Goal: Book appointment/travel/reservation

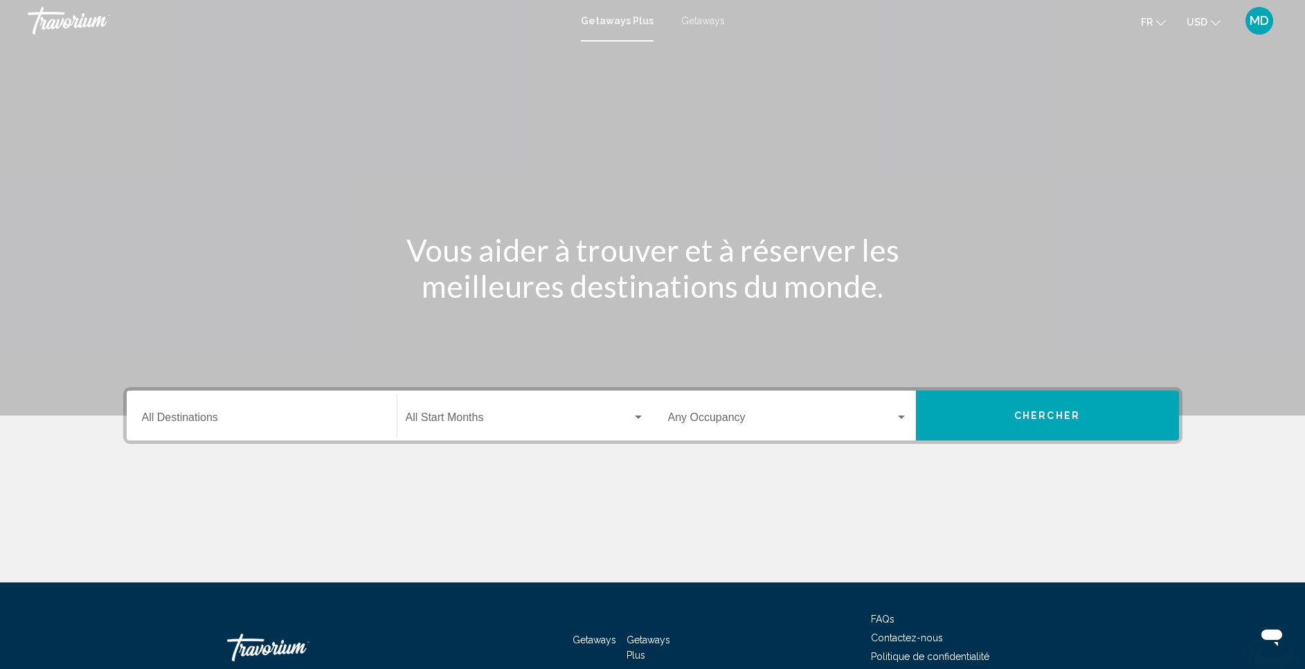
click at [280, 434] on div "Destination All Destinations" at bounding box center [262, 416] width 240 height 44
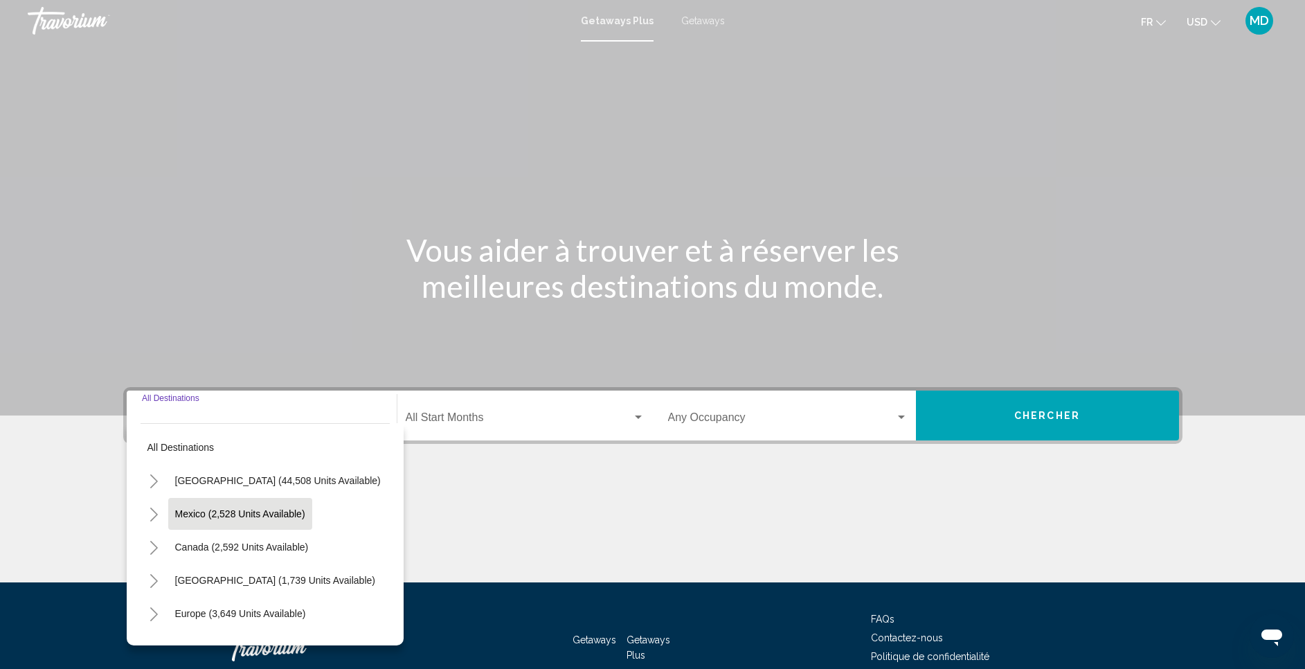
scroll to position [83, 0]
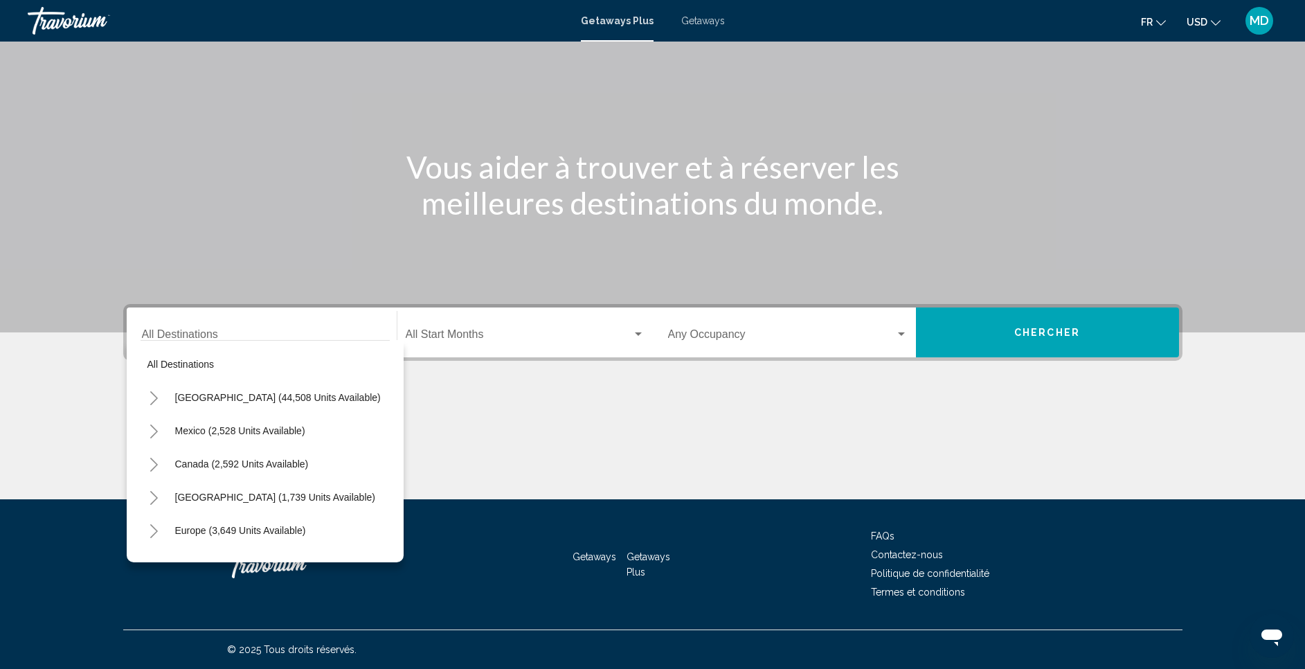
click at [178, 325] on div "Destination All Destinations" at bounding box center [262, 333] width 240 height 44
click at [149, 391] on icon "Toggle United States (44,508 units available)" at bounding box center [154, 398] width 10 height 14
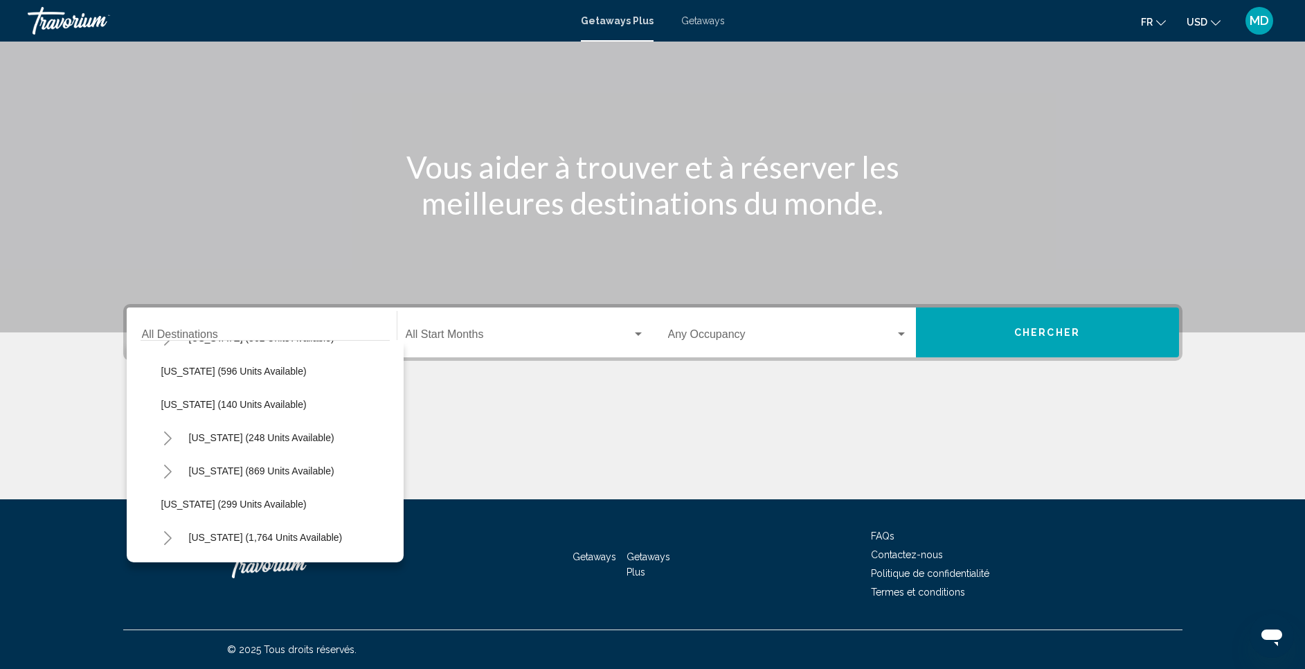
scroll to position [900, 0]
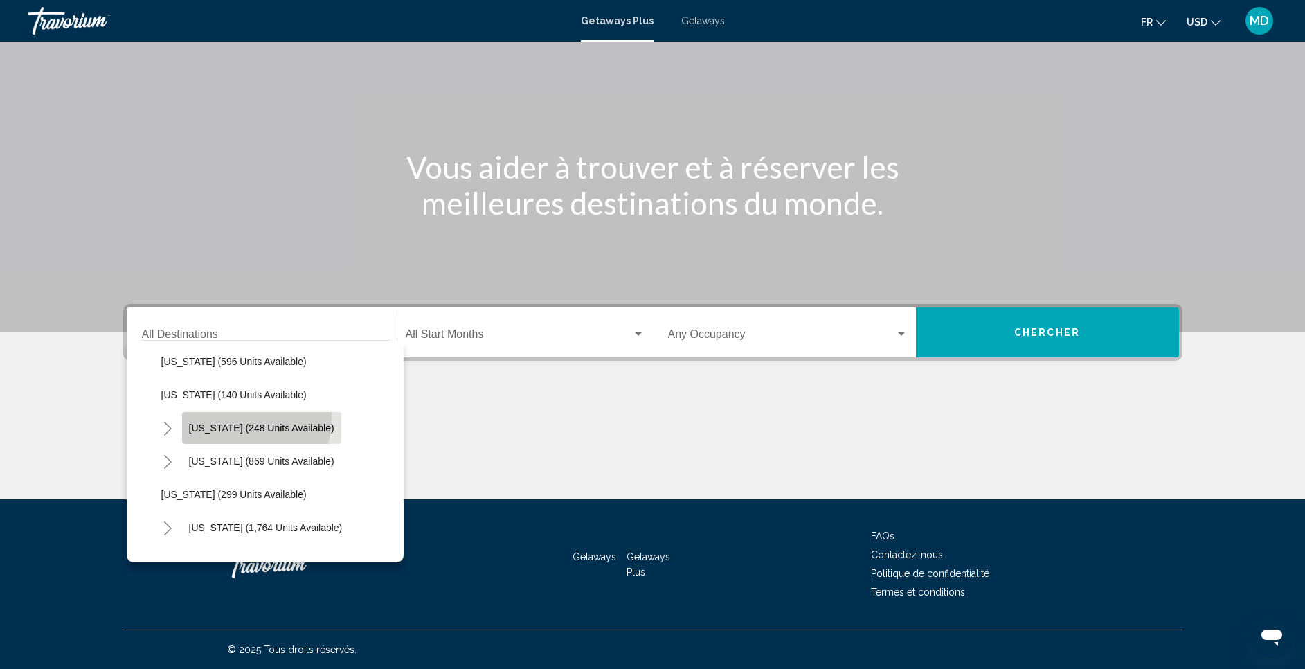
click at [235, 418] on button "[US_STATE] (248 units available)" at bounding box center [261, 428] width 159 height 32
type input "**********"
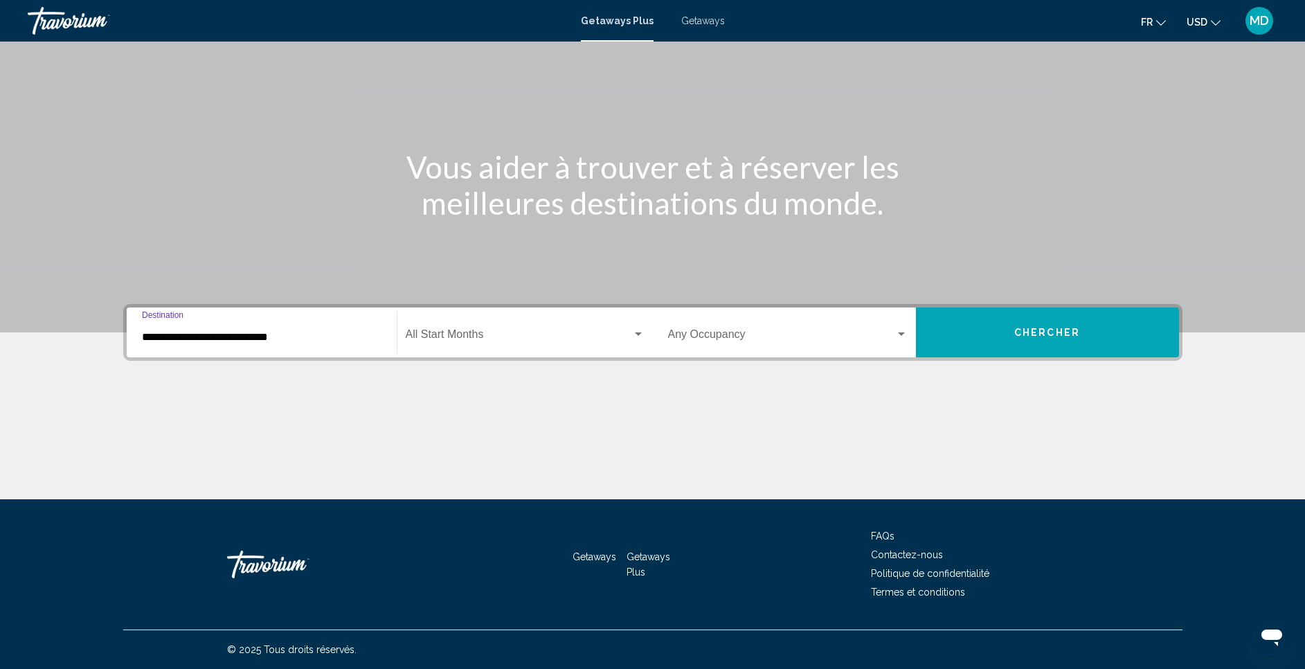
click at [503, 318] on div "Start Month All Start Months" at bounding box center [525, 333] width 239 height 44
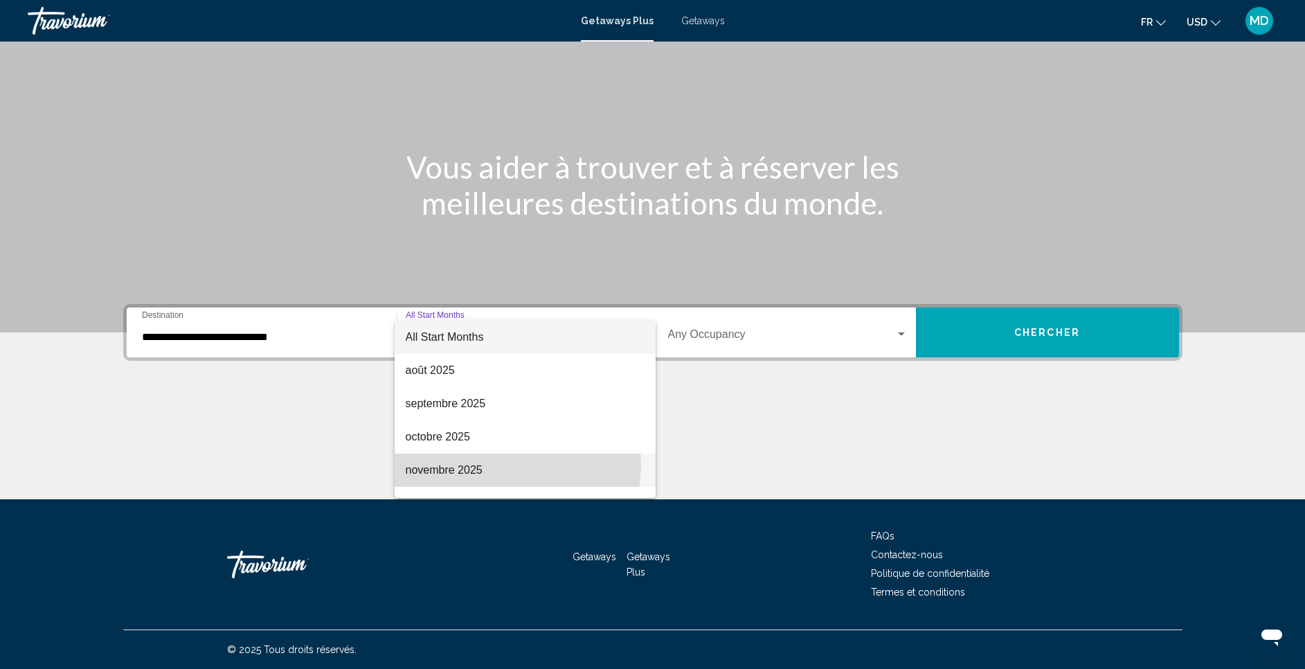
click at [506, 465] on span "novembre 2025" at bounding box center [525, 469] width 239 height 33
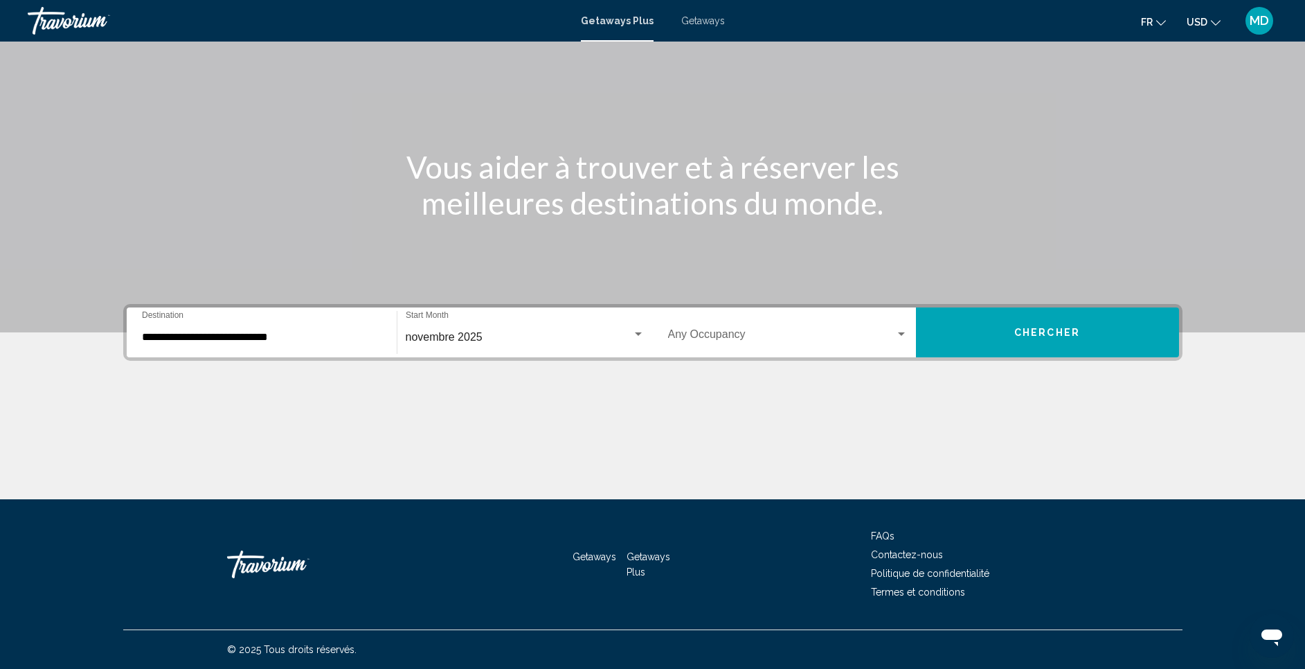
click at [750, 328] on div "Occupancy Any Occupancy" at bounding box center [788, 333] width 240 height 44
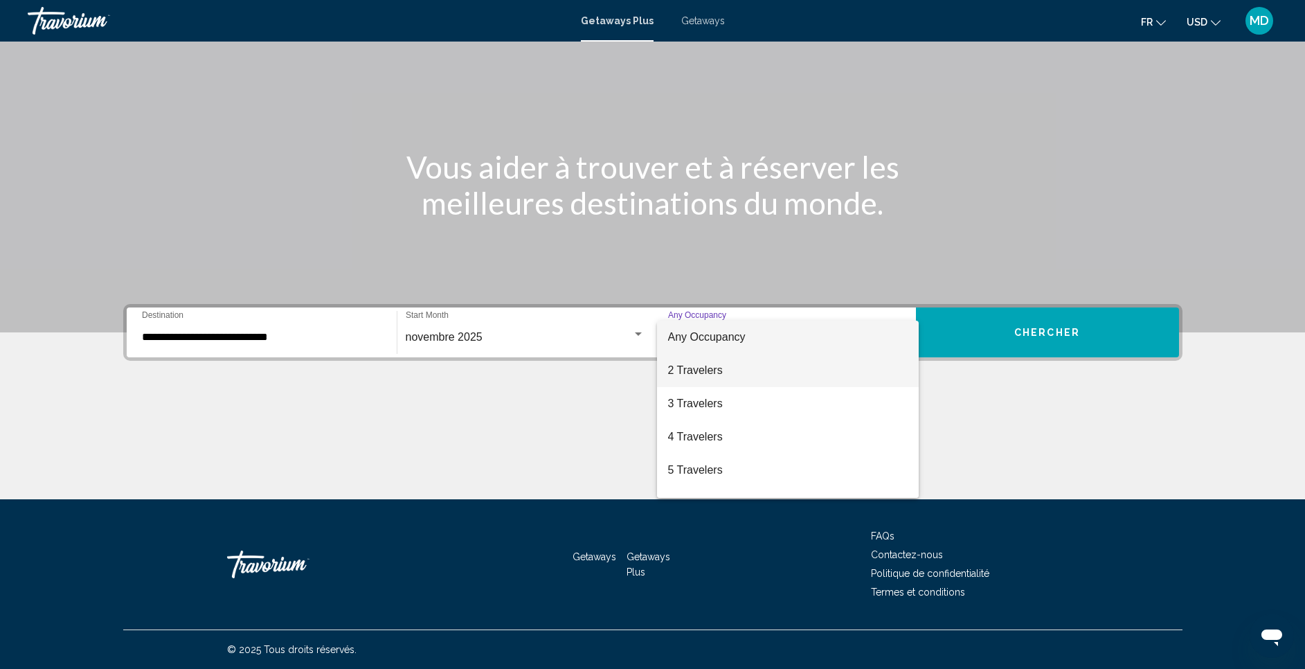
click at [777, 365] on span "2 Travelers" at bounding box center [788, 370] width 240 height 33
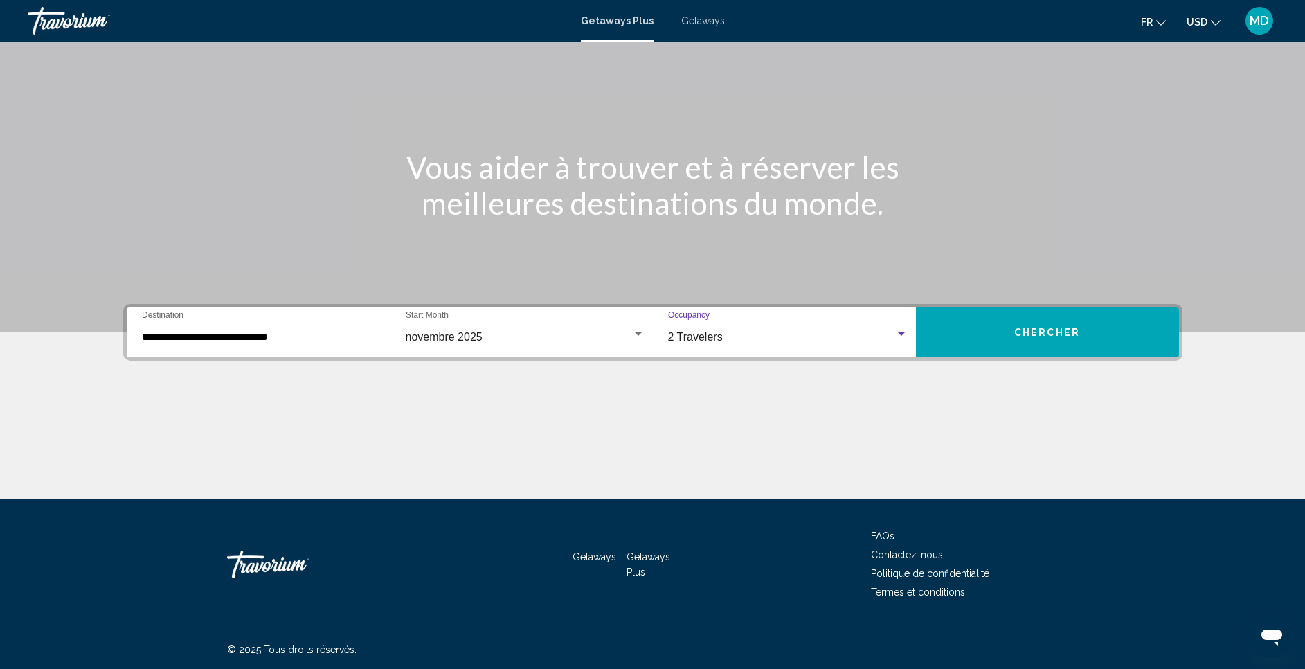
click at [1065, 323] on button "Chercher" at bounding box center [1047, 332] width 263 height 50
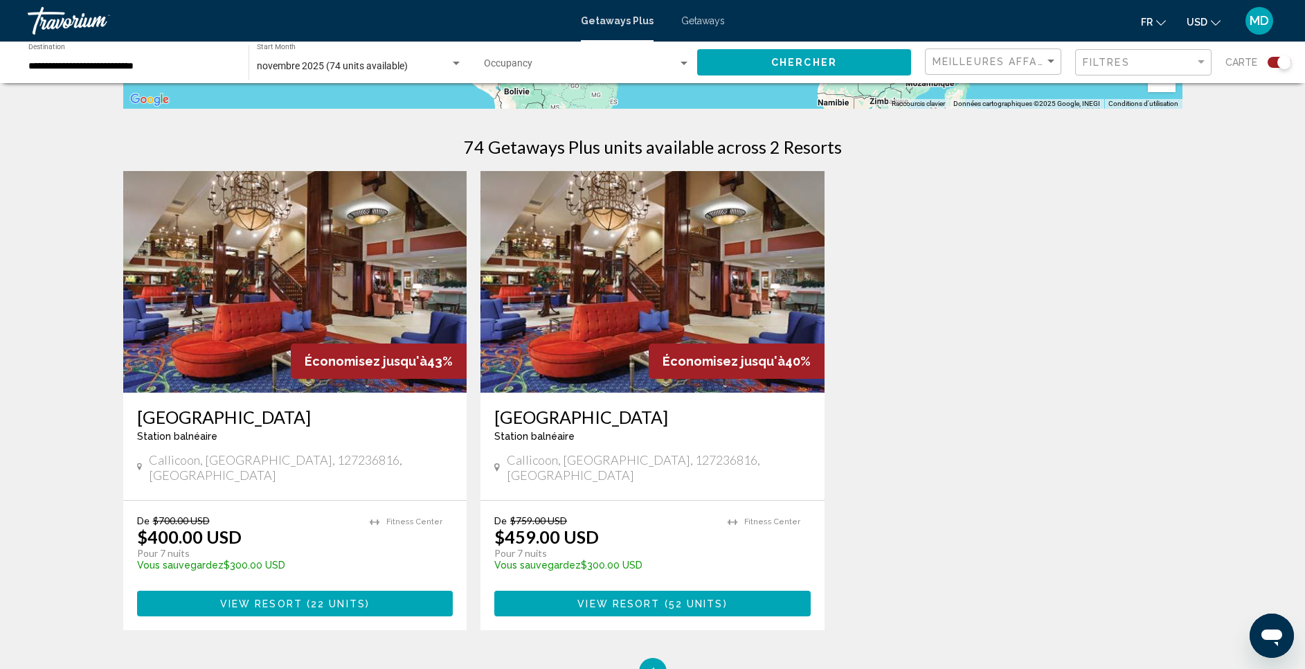
scroll to position [415, 0]
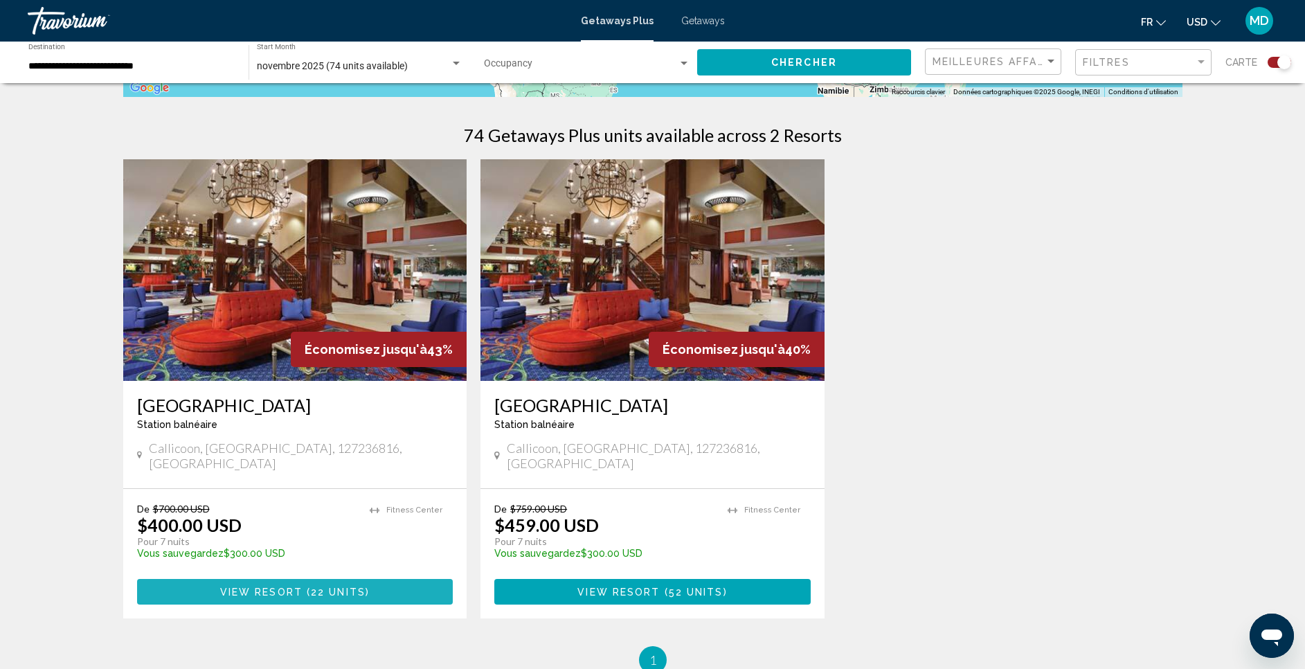
click at [279, 579] on button "View Resort ( 22 units )" at bounding box center [295, 592] width 316 height 26
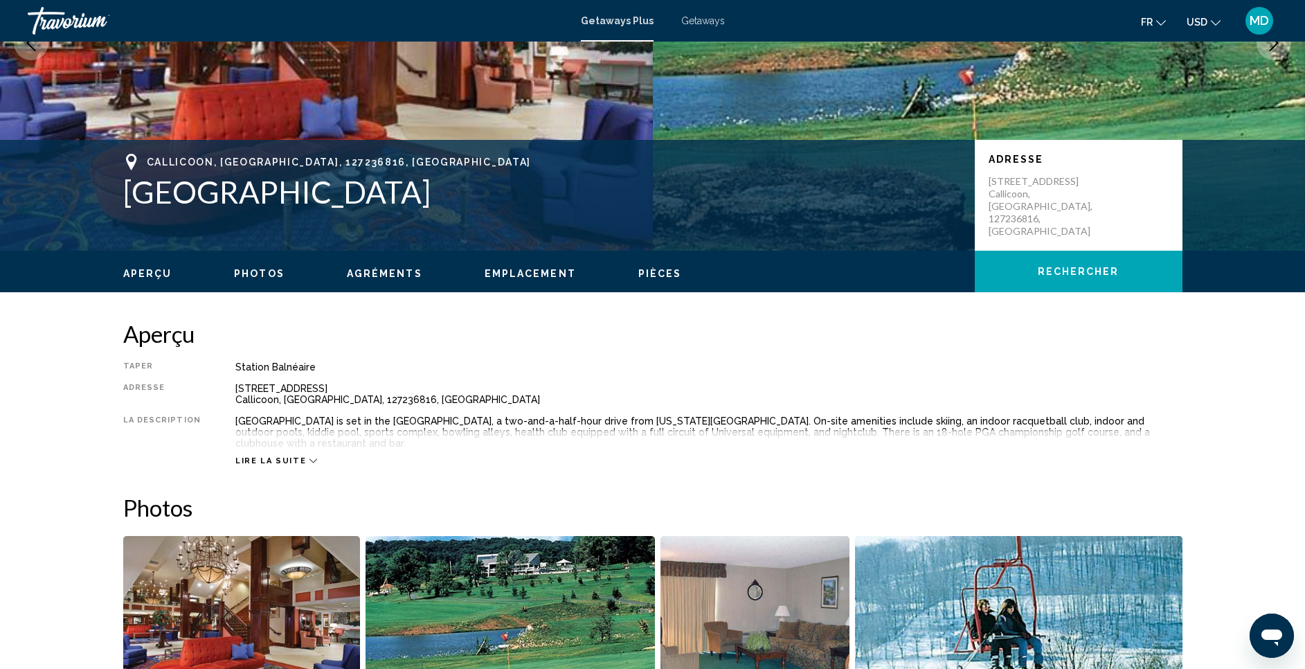
scroll to position [208, 0]
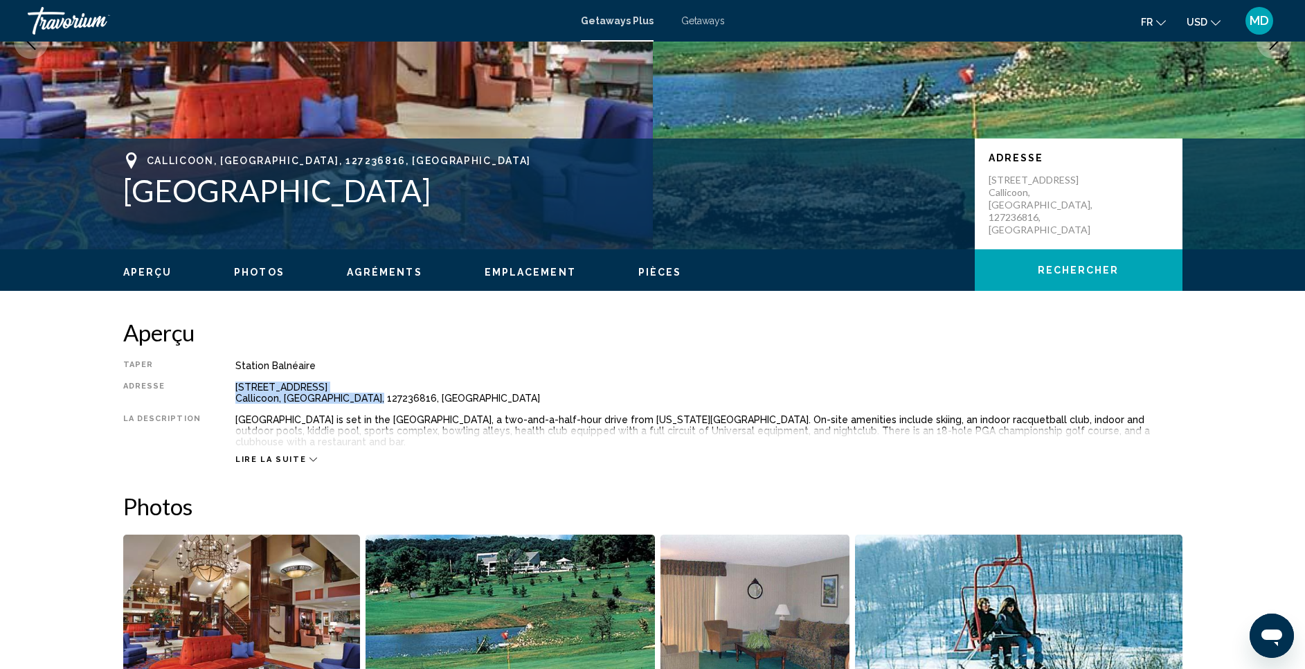
drag, startPoint x: 231, startPoint y: 388, endPoint x: 375, endPoint y: 393, distance: 144.1
click at [375, 393] on div "[STREET_ADDRESS]" at bounding box center [708, 392] width 947 height 22
copy div "[STREET_ADDRESS]"
click at [1079, 277] on button "Rechercher" at bounding box center [1079, 270] width 208 height 42
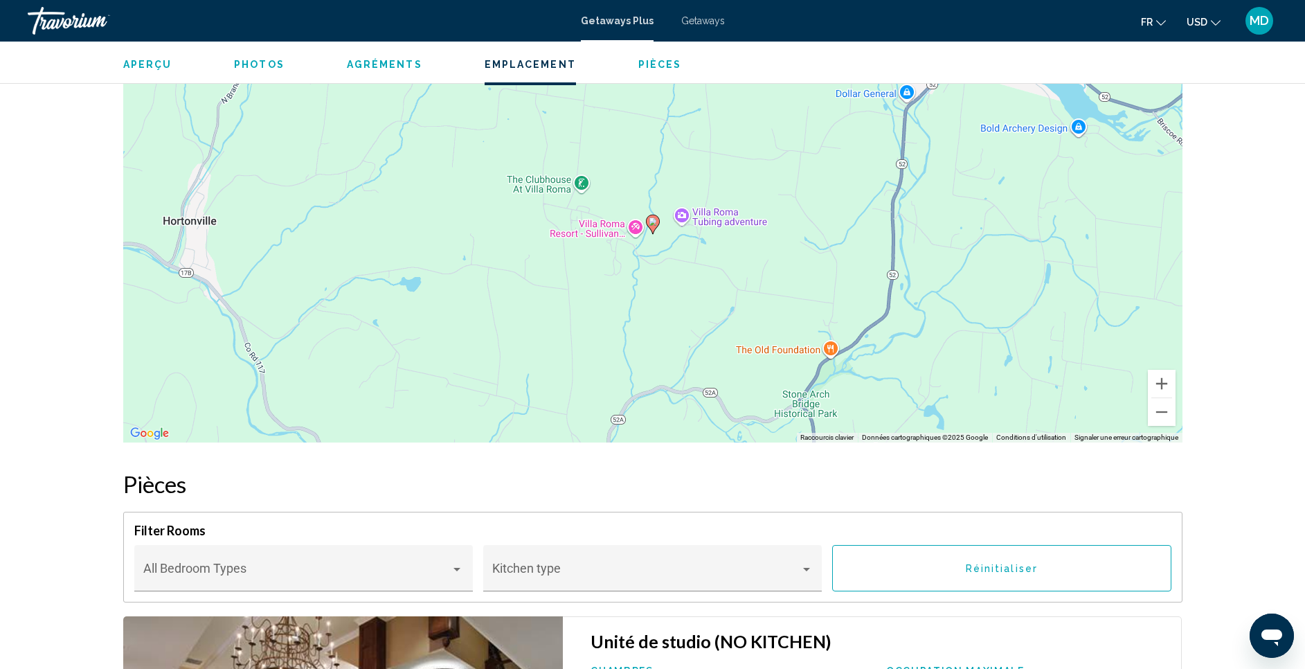
scroll to position [1508, 0]
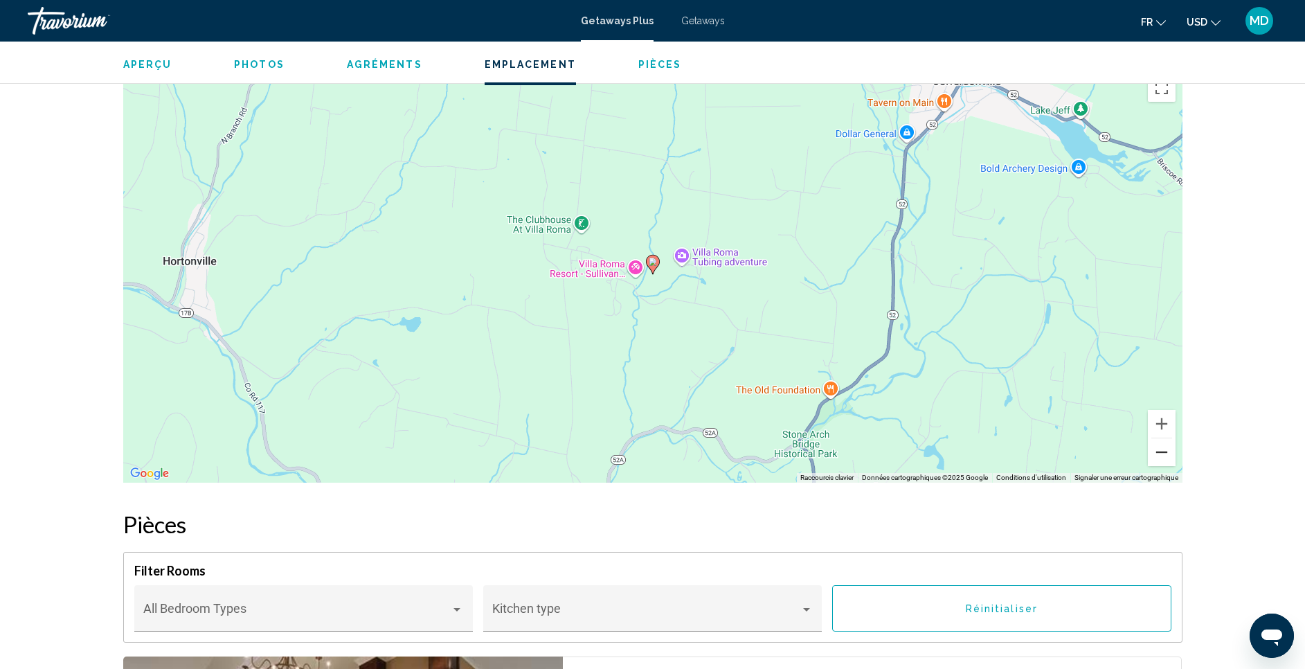
click at [1173, 440] on button "Zoom arrière" at bounding box center [1162, 452] width 28 height 28
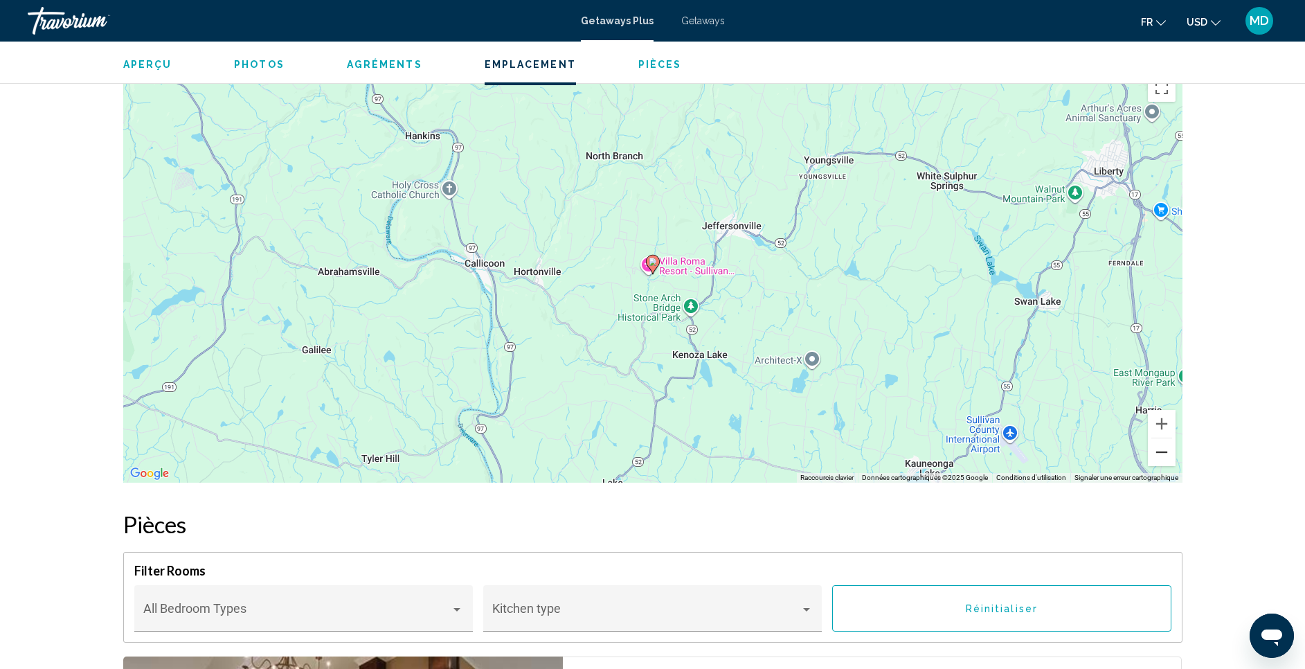
click at [1173, 440] on button "Zoom arrière" at bounding box center [1162, 452] width 28 height 28
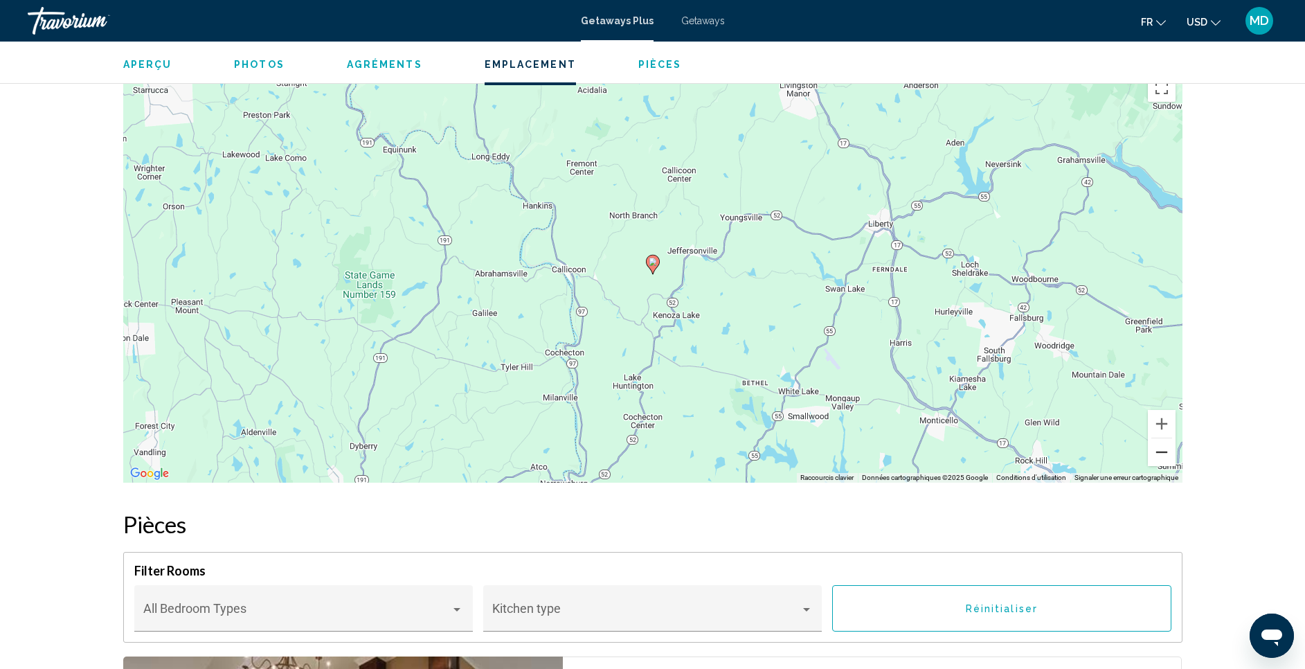
click at [1173, 440] on button "Zoom arrière" at bounding box center [1162, 452] width 28 height 28
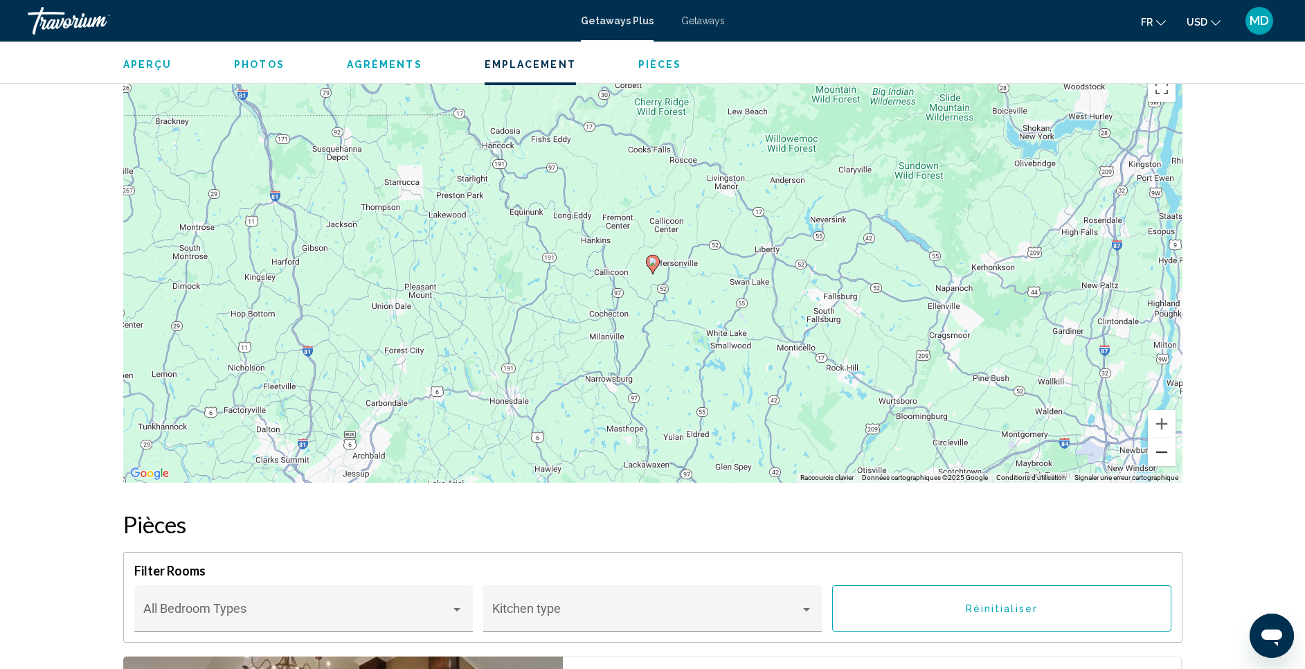
click at [1173, 440] on button "Zoom arrière" at bounding box center [1162, 452] width 28 height 28
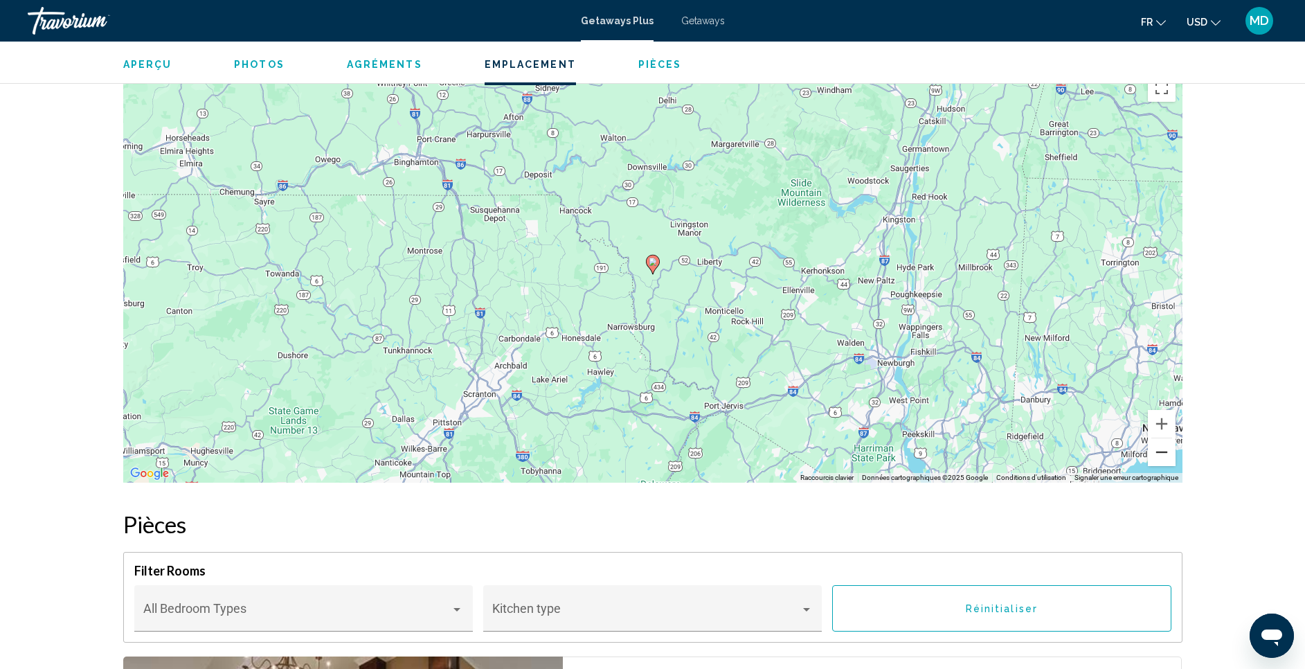
click at [1173, 440] on button "Zoom arrière" at bounding box center [1162, 452] width 28 height 28
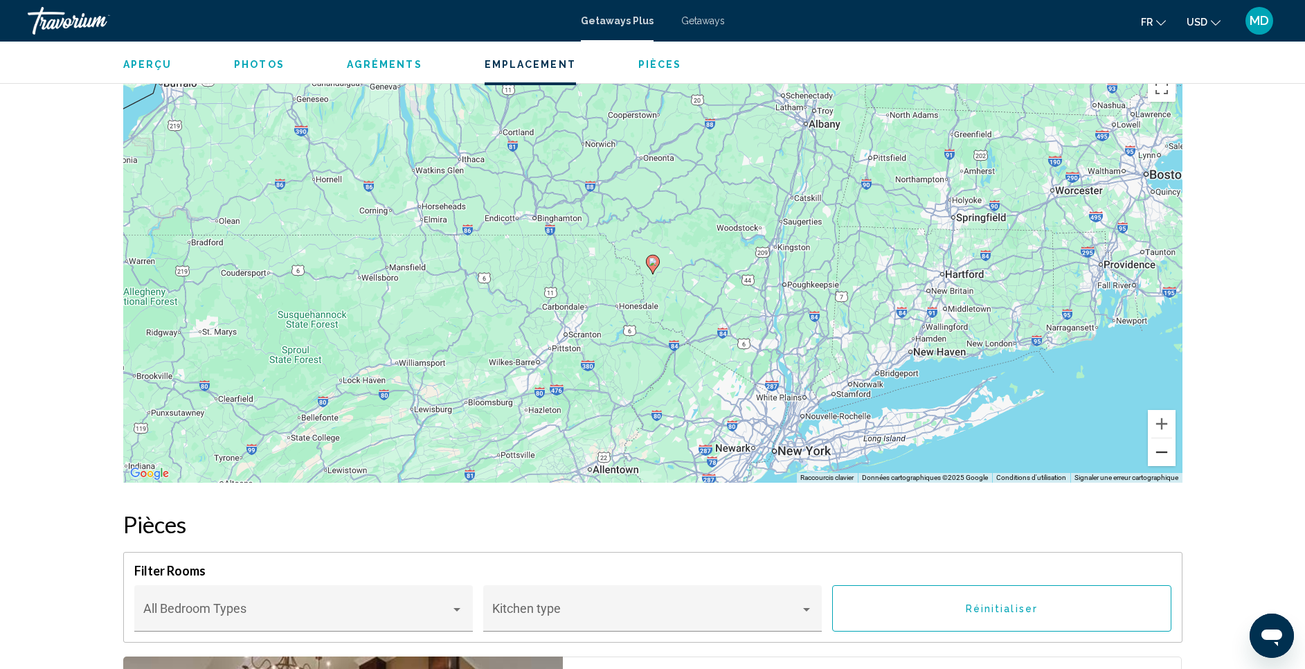
click at [1173, 440] on button "Zoom arrière" at bounding box center [1162, 452] width 28 height 28
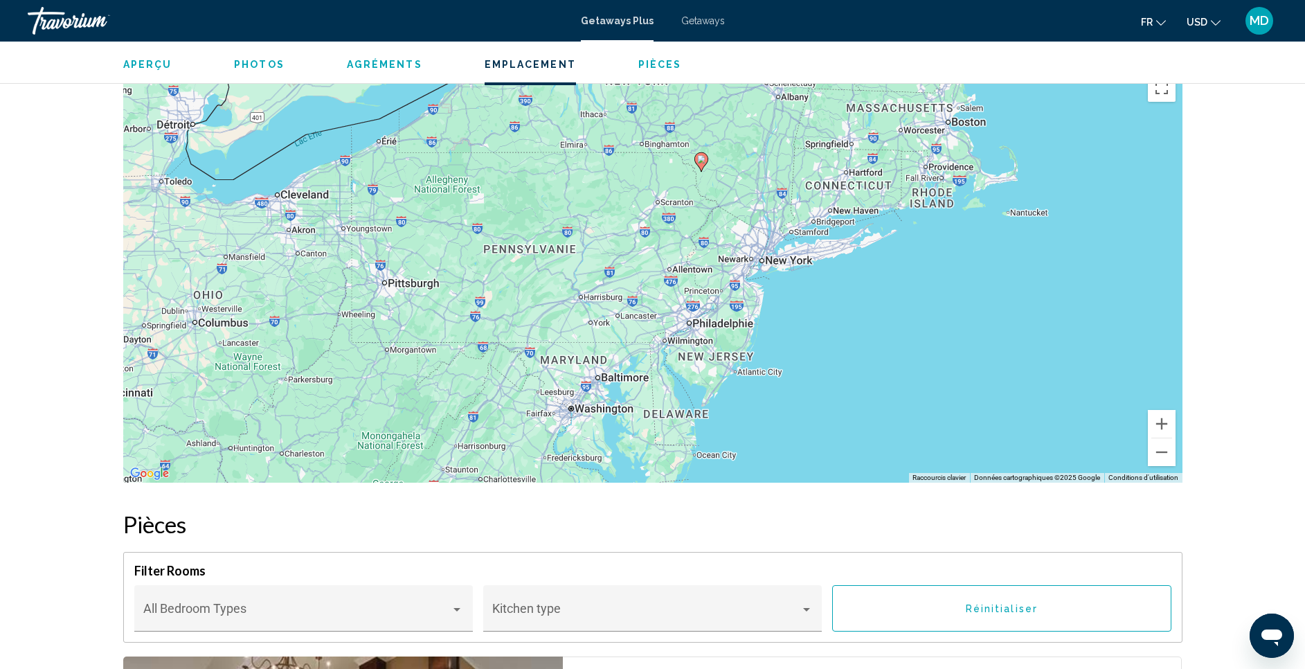
drag, startPoint x: 878, startPoint y: 417, endPoint x: 926, endPoint y: 314, distance: 114.3
click at [926, 314] on div "Pour activer le glissement avec le clavier, appuyez sur Alt+Entrée. Une fois ce…" at bounding box center [652, 274] width 1059 height 415
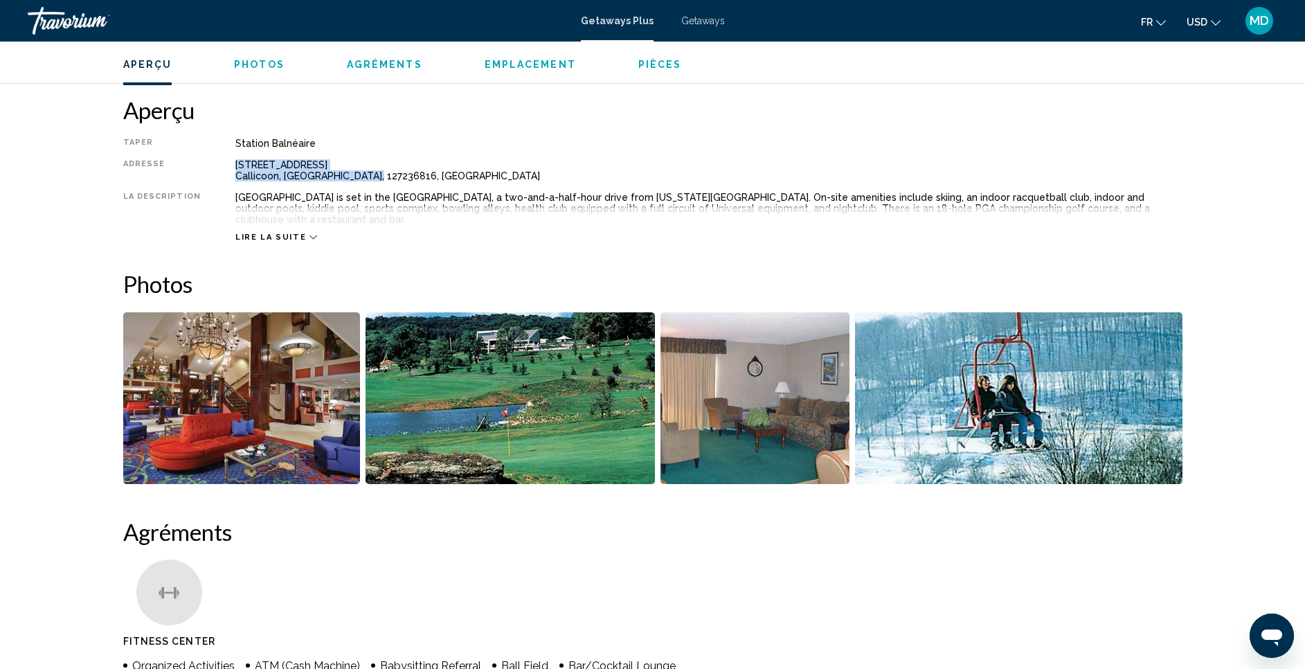
scroll to position [435, 0]
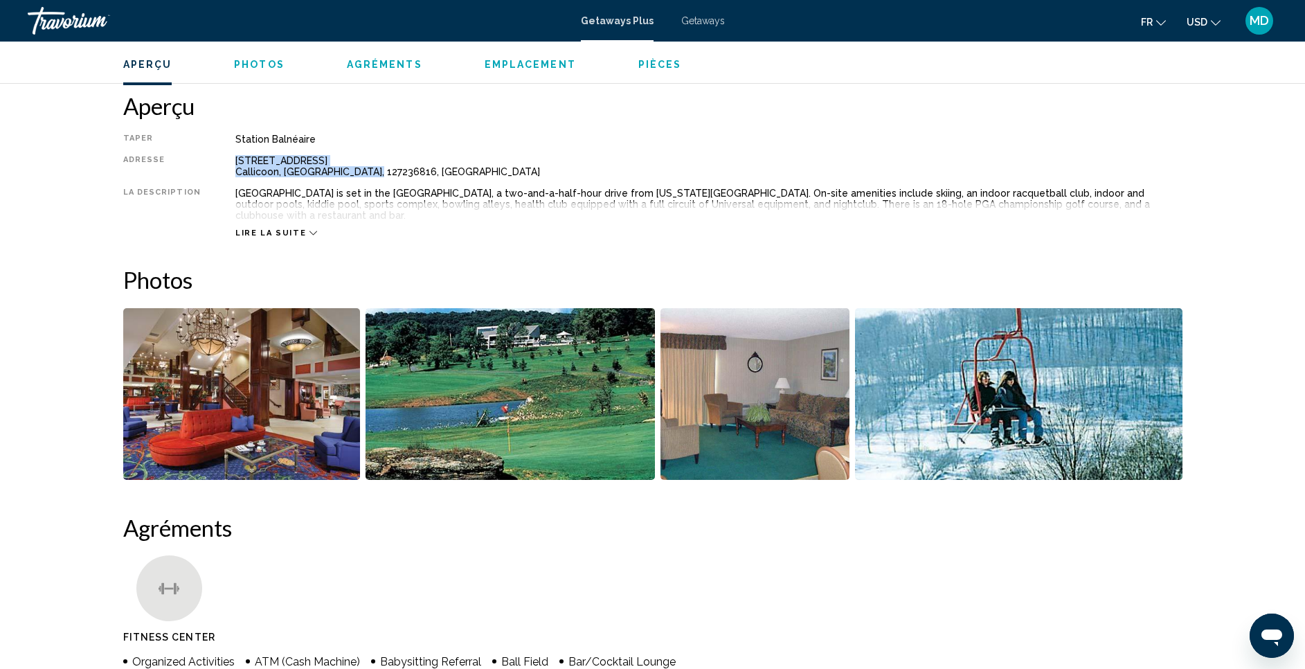
click at [265, 392] on img "Open full-screen image slider" at bounding box center [241, 394] width 237 height 172
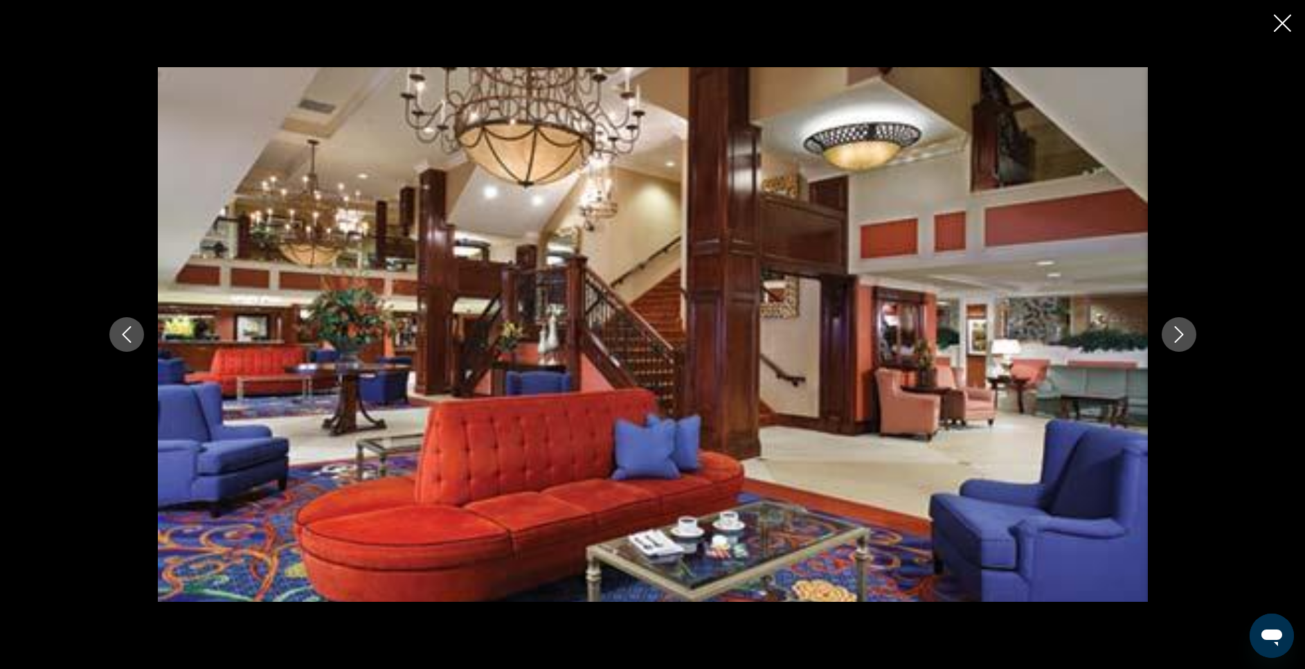
click at [1173, 340] on icon "Next image" at bounding box center [1179, 334] width 17 height 17
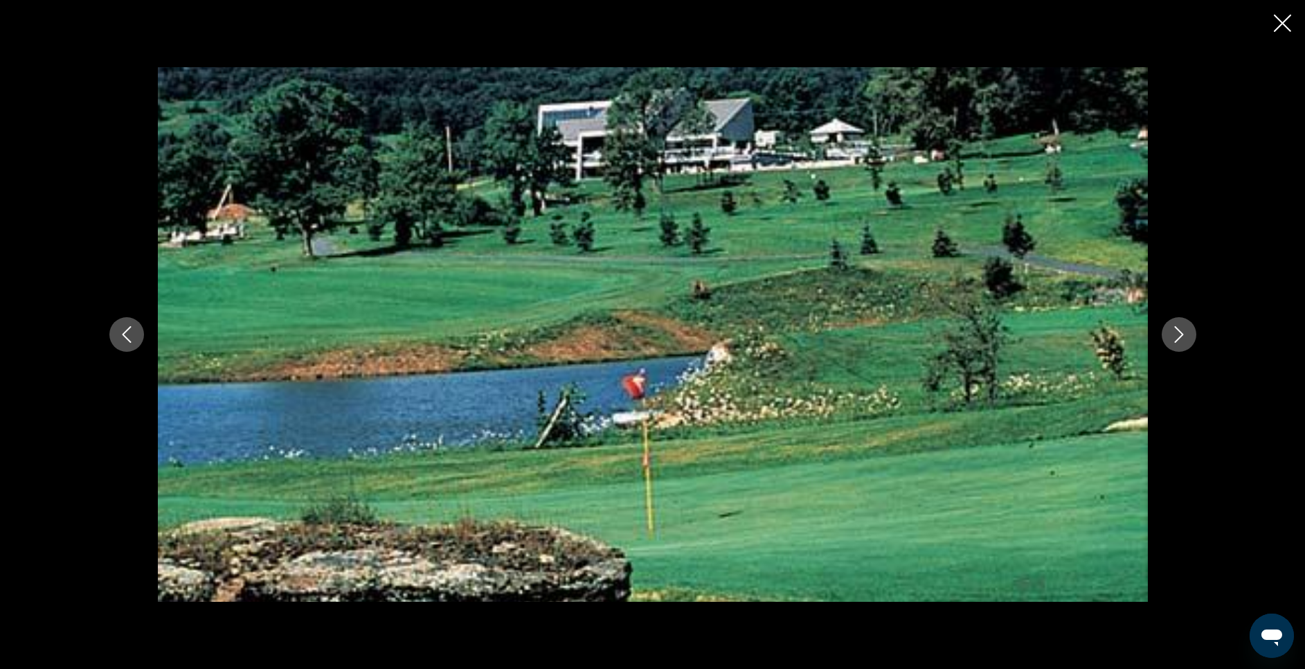
click at [1173, 340] on icon "Next image" at bounding box center [1179, 334] width 17 height 17
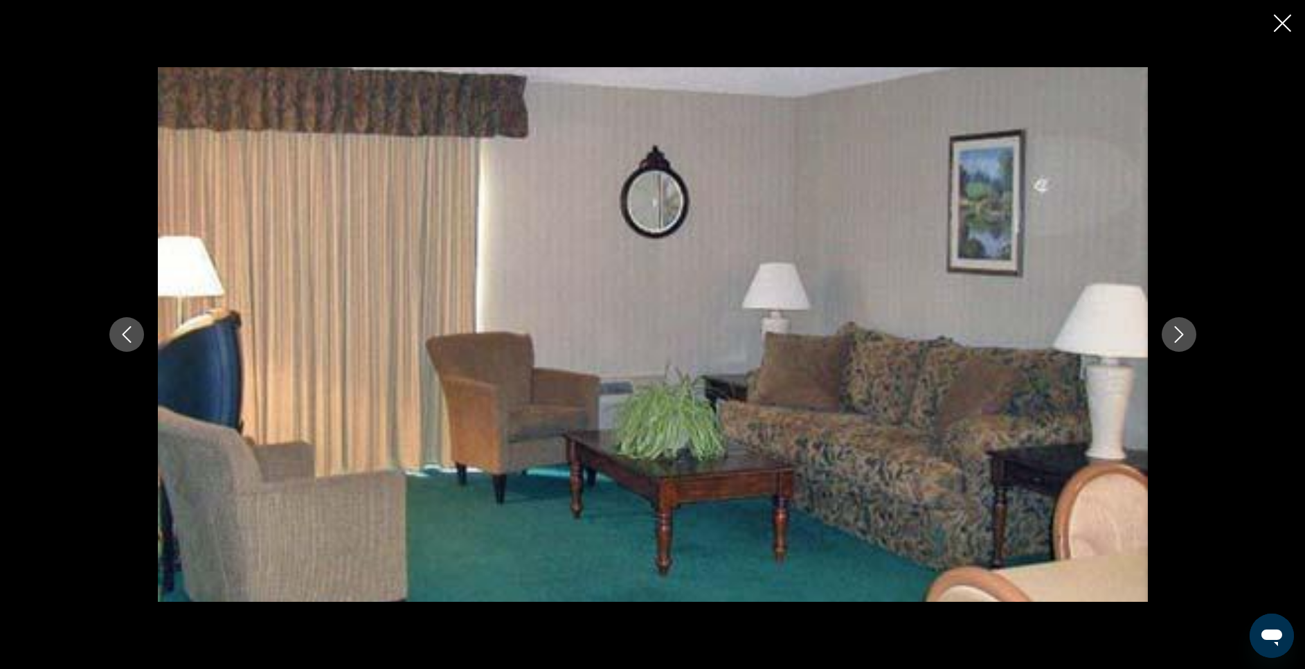
click at [1173, 340] on icon "Next image" at bounding box center [1179, 334] width 17 height 17
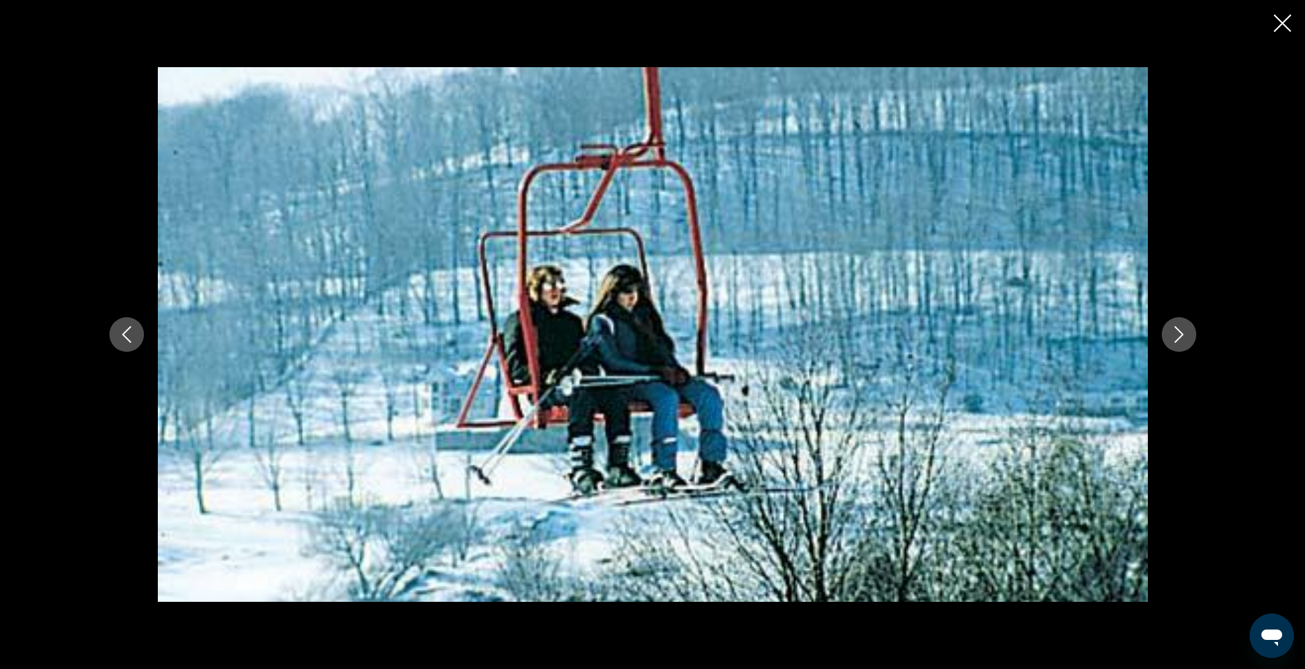
click at [1173, 340] on icon "Next image" at bounding box center [1179, 334] width 17 height 17
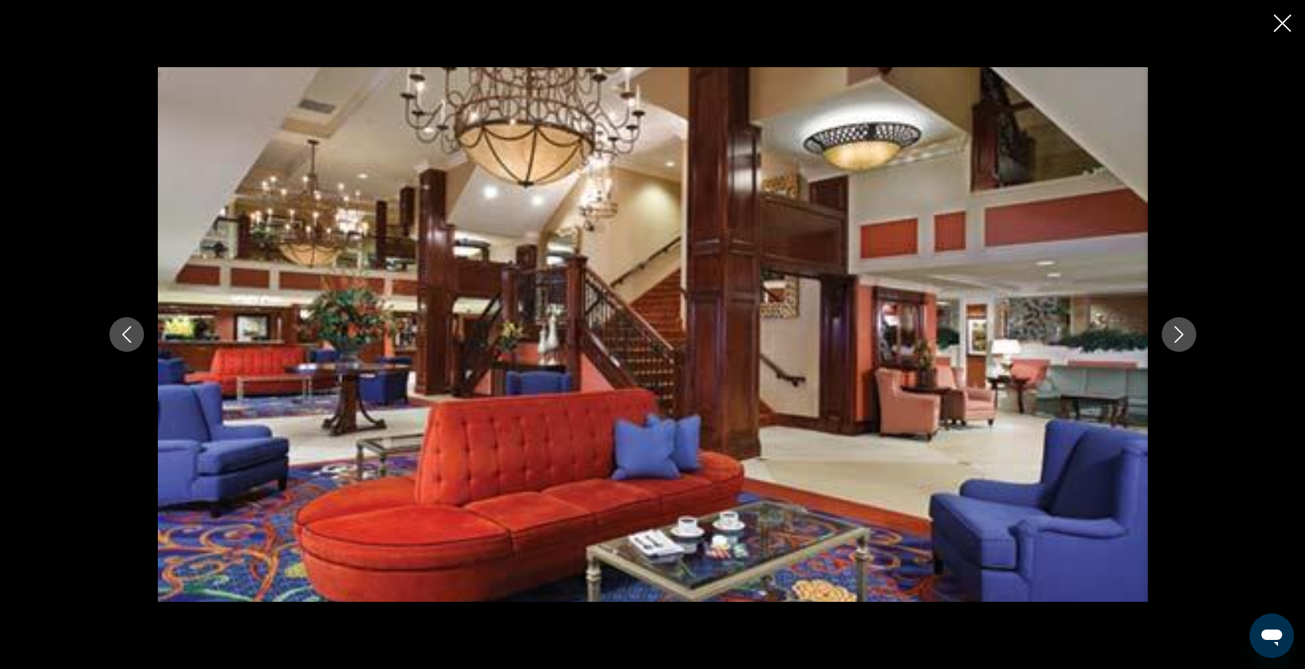
scroll to position [0, 0]
click at [1285, 17] on icon "Close slideshow" at bounding box center [1282, 23] width 17 height 17
